Goal: Transaction & Acquisition: Purchase product/service

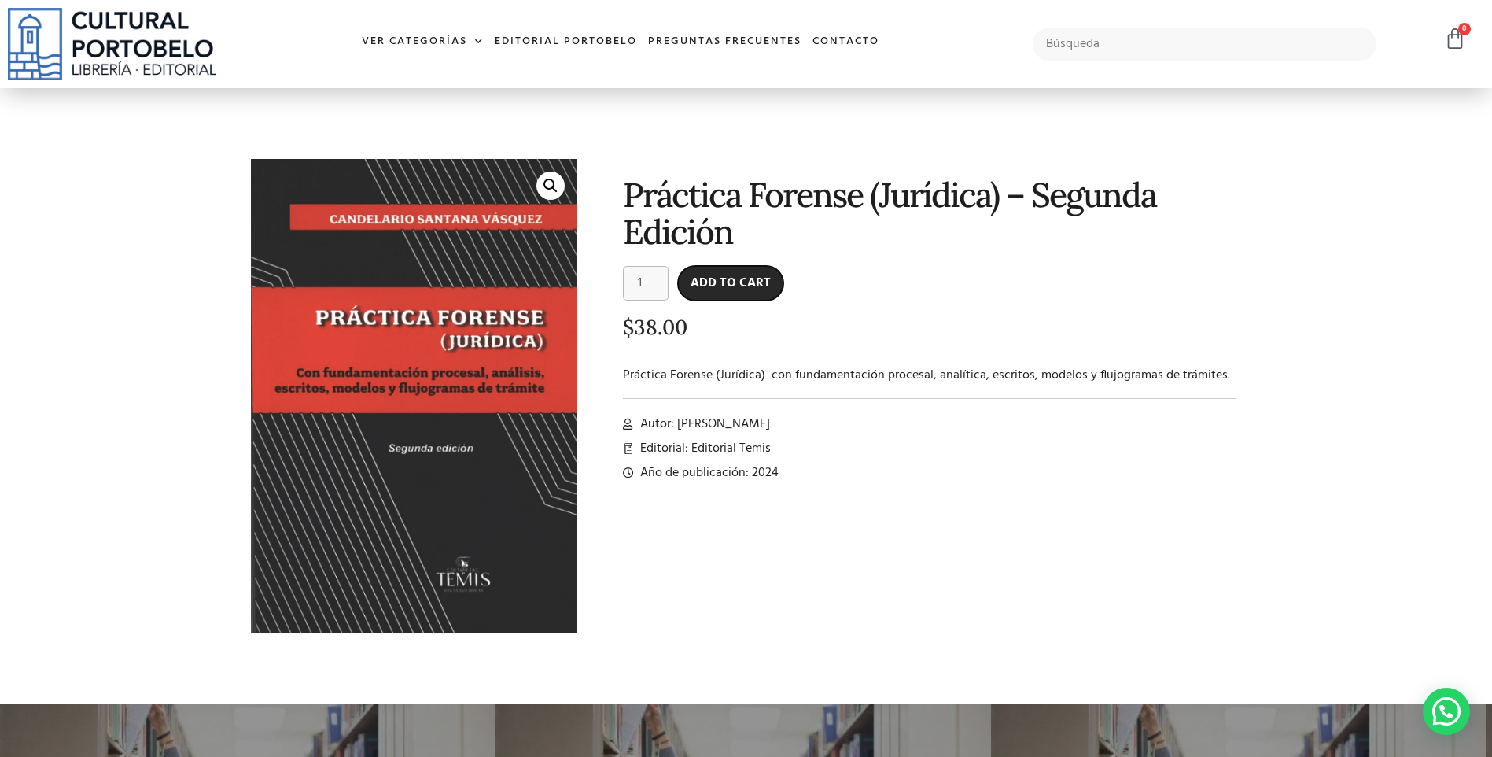
click at [718, 282] on button "Add to cart" at bounding box center [730, 283] width 105 height 35
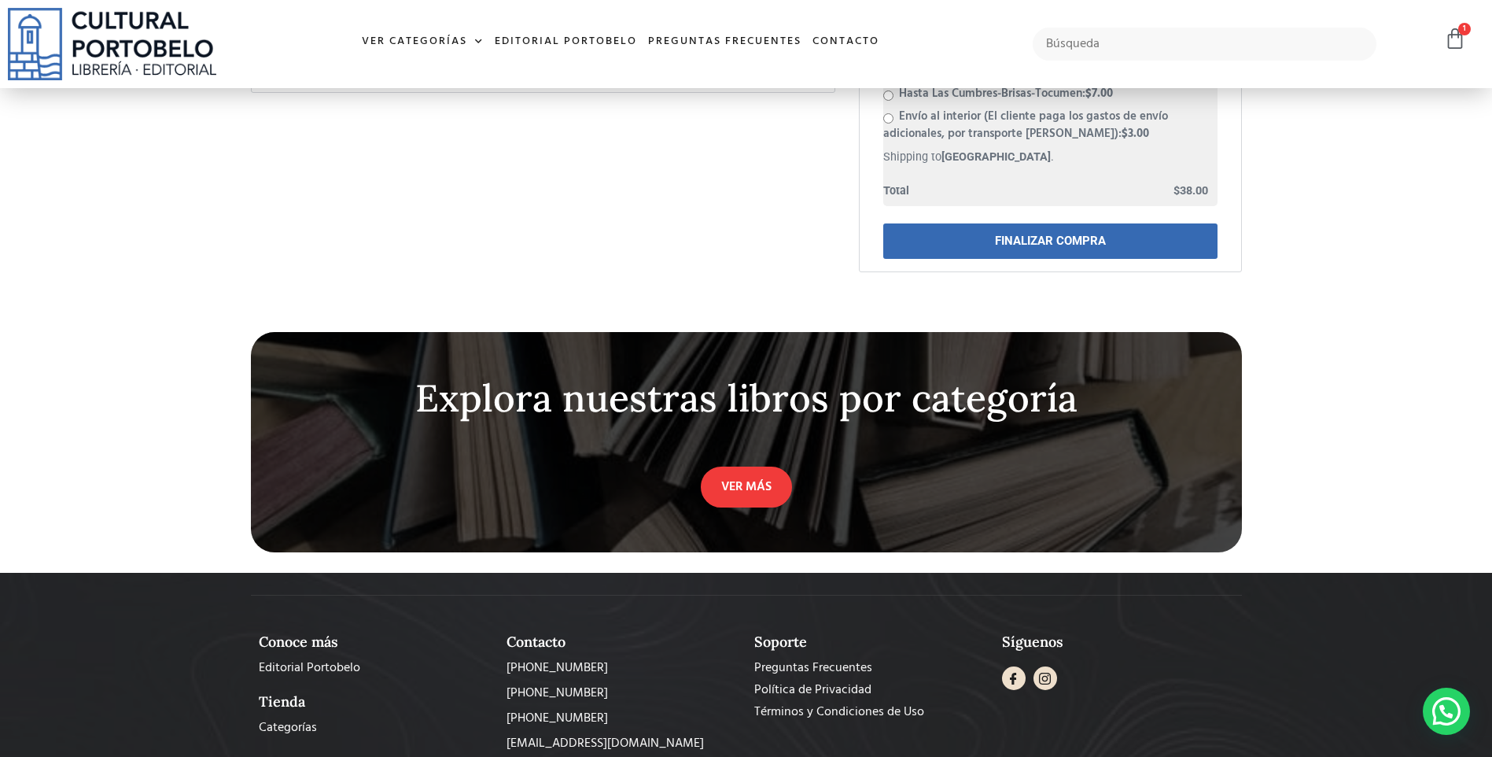
scroll to position [550, 0]
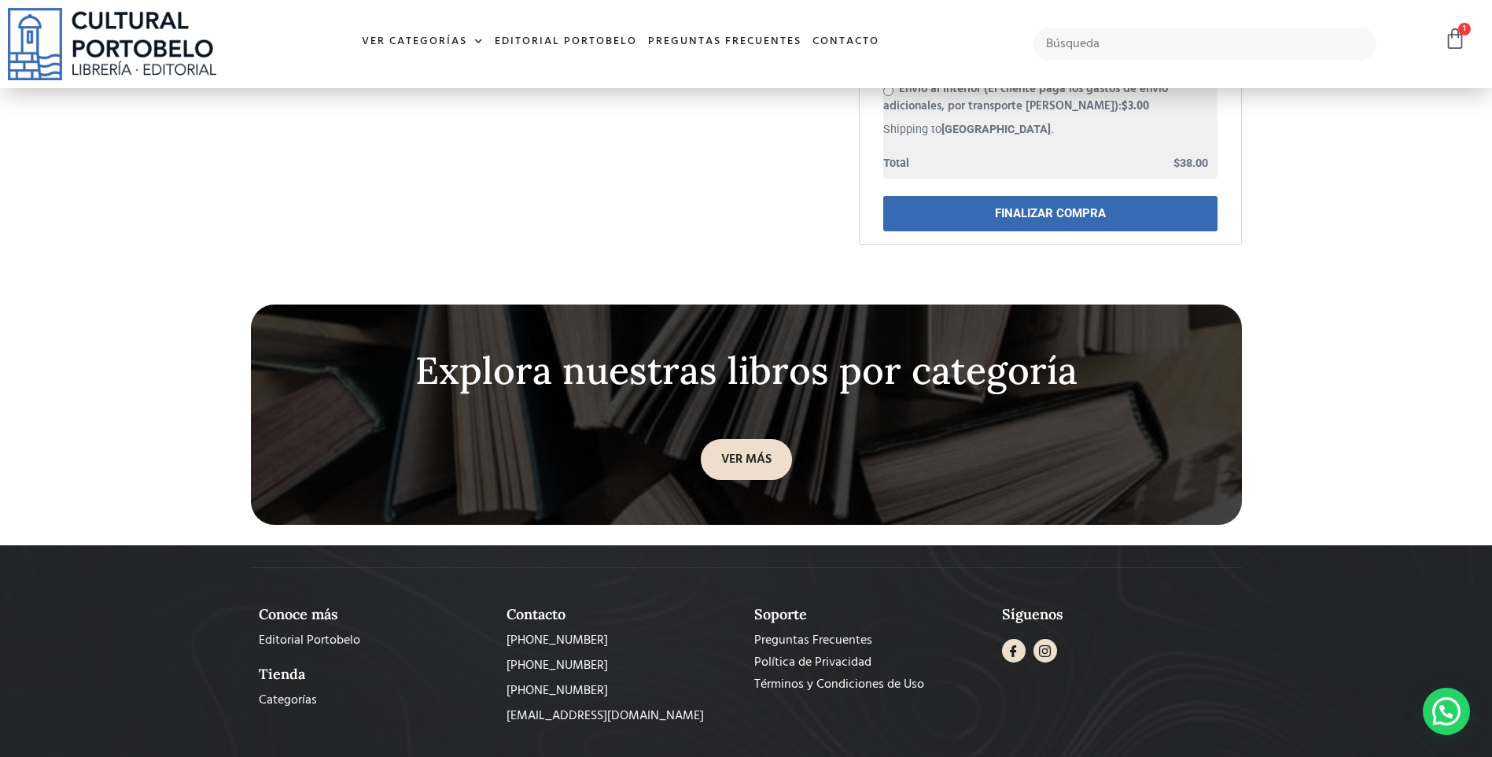
click at [765, 439] on link "VER MÁS" at bounding box center [746, 459] width 91 height 41
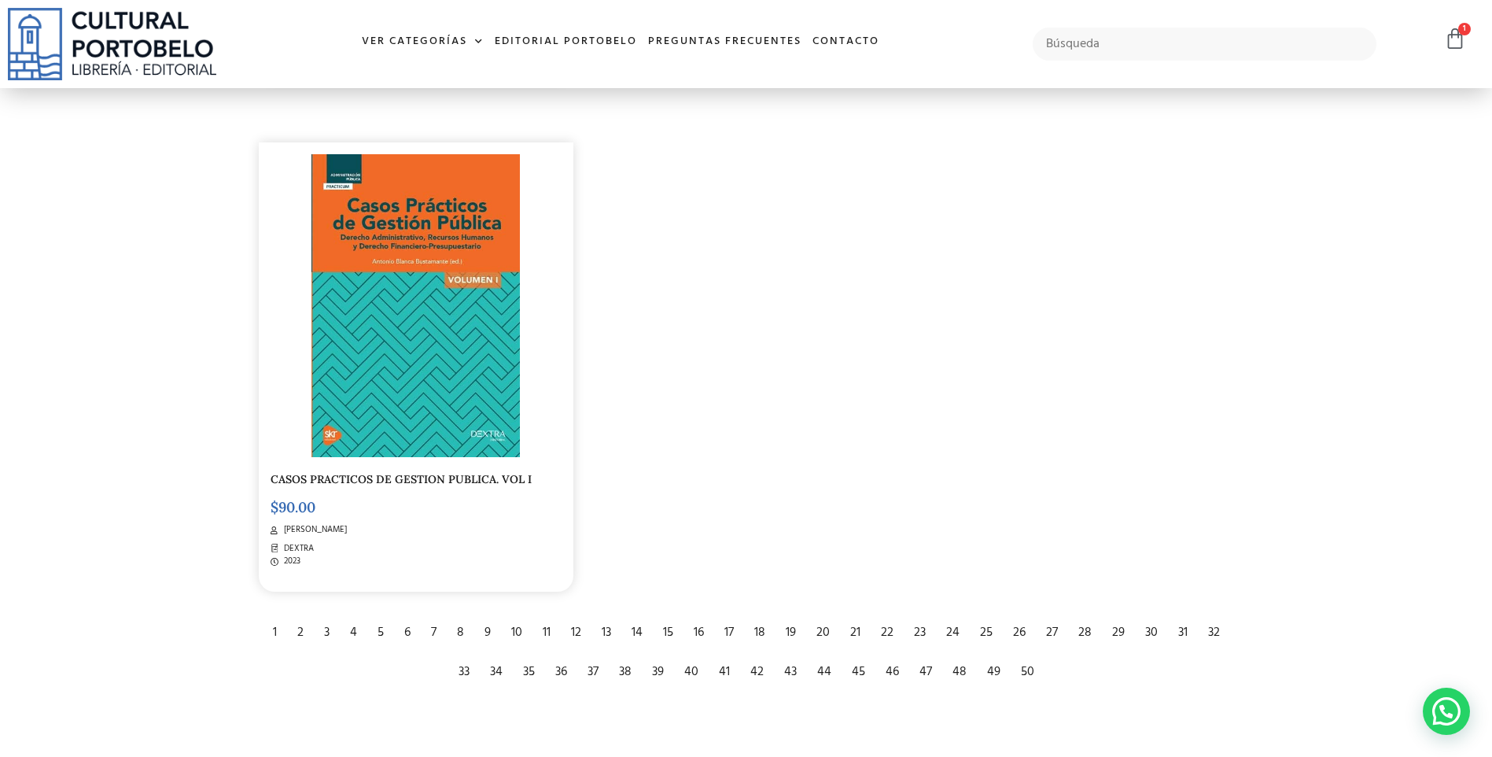
scroll to position [2988, 0]
